Goal: Book appointment/travel/reservation

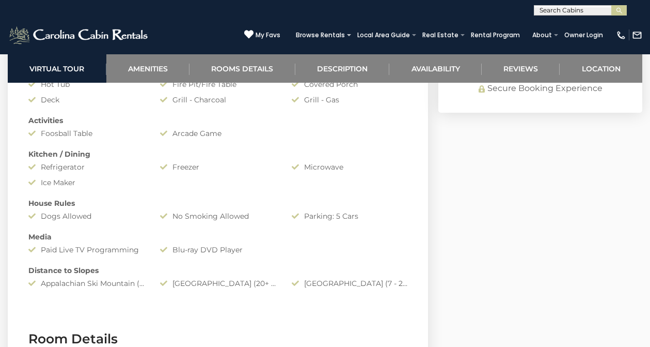
scroll to position [855, 0]
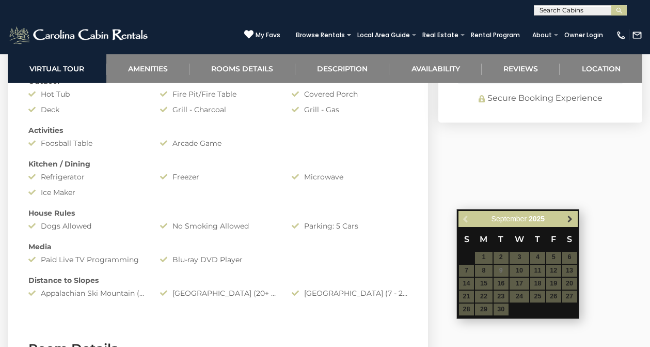
click at [571, 218] on span "Next" at bounding box center [570, 218] width 8 height 8
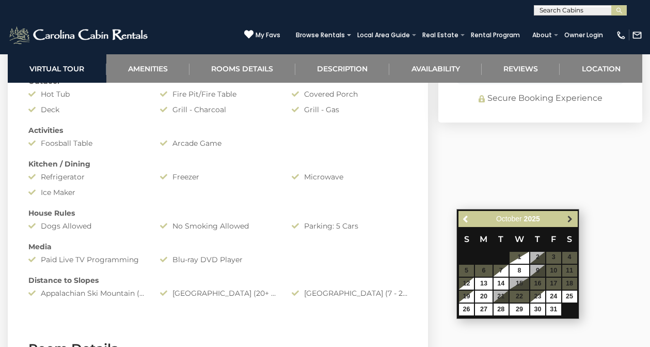
click at [571, 216] on span "Next" at bounding box center [570, 218] width 8 height 8
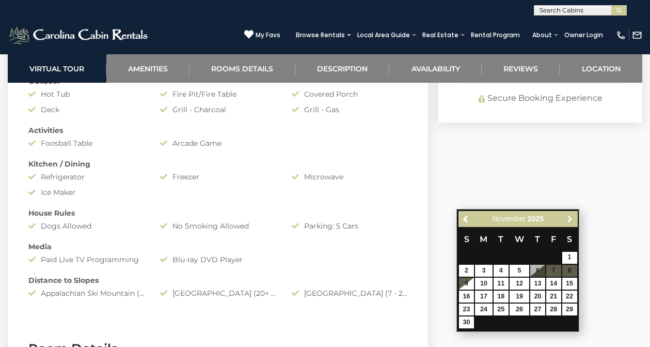
click at [571, 216] on span "Next" at bounding box center [570, 218] width 8 height 8
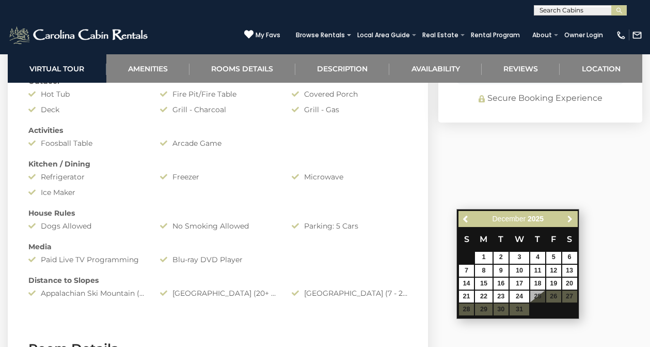
click at [571, 216] on span "Next" at bounding box center [570, 218] width 8 height 8
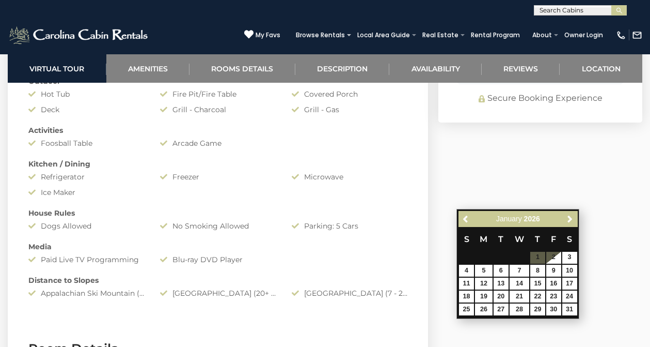
click at [571, 216] on span "Next" at bounding box center [570, 218] width 8 height 8
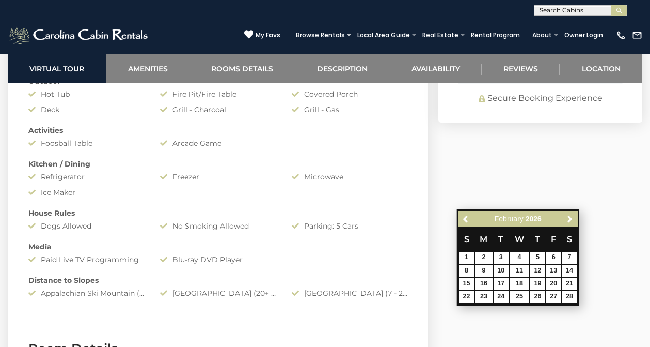
click at [571, 216] on span "Next" at bounding box center [570, 218] width 8 height 8
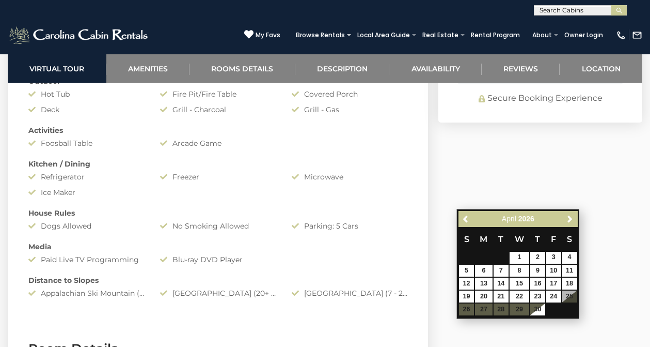
click at [571, 216] on span "Next" at bounding box center [570, 218] width 8 height 8
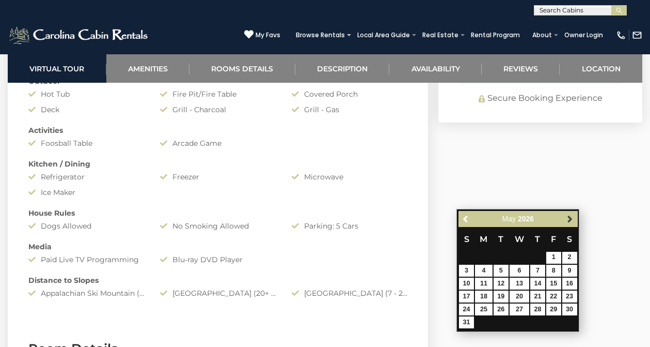
click at [571, 216] on span "Next" at bounding box center [570, 218] width 8 height 8
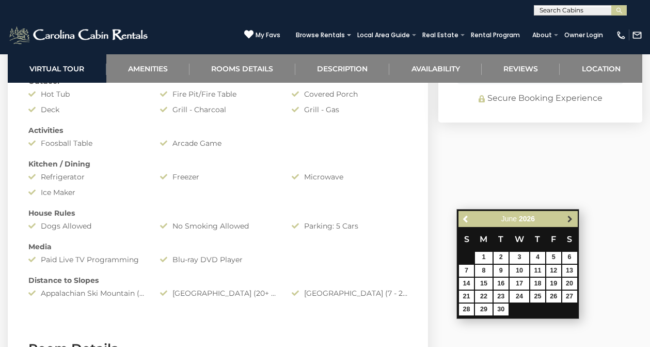
click at [571, 216] on span "Next" at bounding box center [570, 218] width 8 height 8
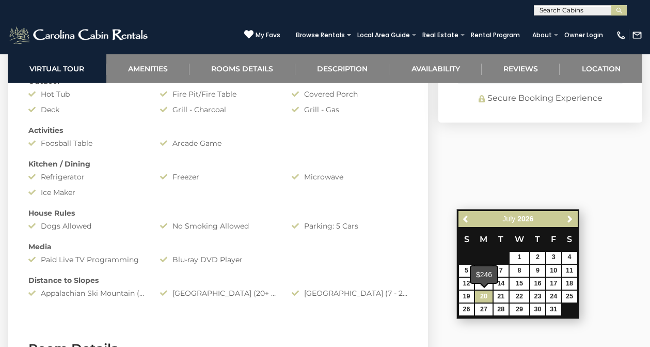
click at [482, 292] on link "20" at bounding box center [484, 296] width 18 height 12
type input "**********"
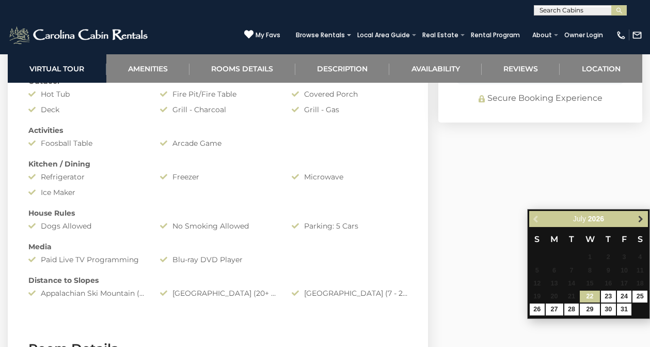
click at [639, 216] on span "Next" at bounding box center [641, 218] width 8 height 8
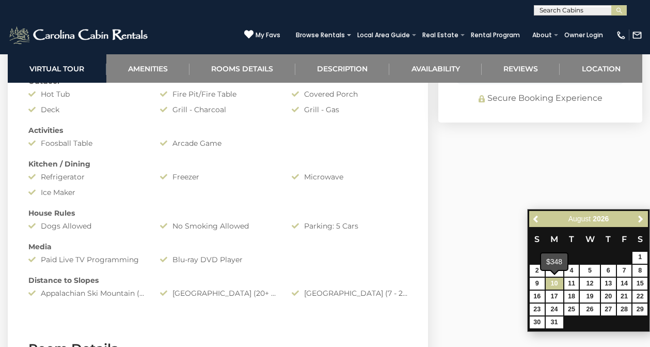
click at [553, 281] on link "10" at bounding box center [555, 283] width 18 height 12
type input "**********"
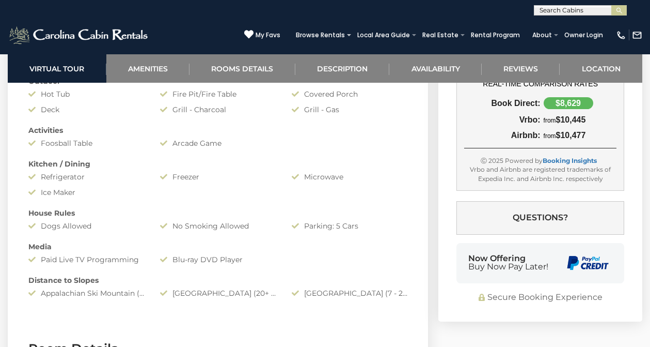
select select "*"
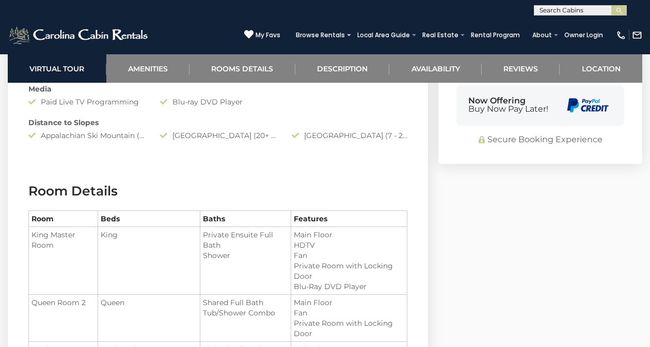
scroll to position [999, 0]
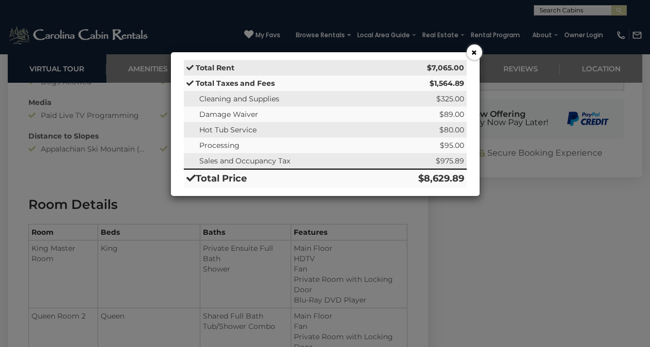
click at [475, 51] on button "×" at bounding box center [475, 52] width 16 height 16
